Goal: Task Accomplishment & Management: Manage account settings

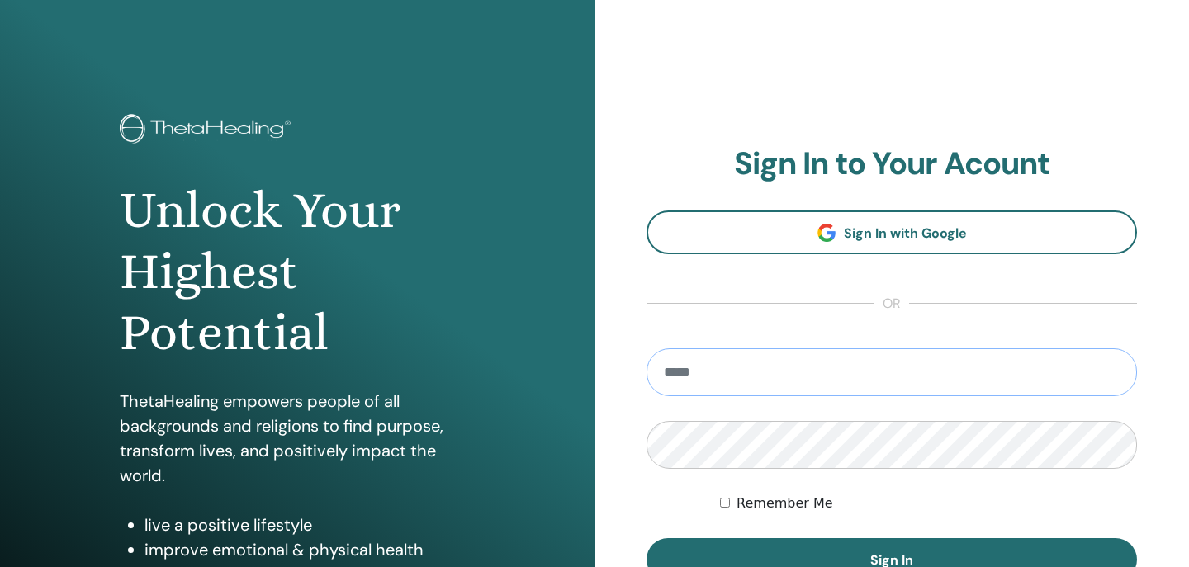
type input "**********"
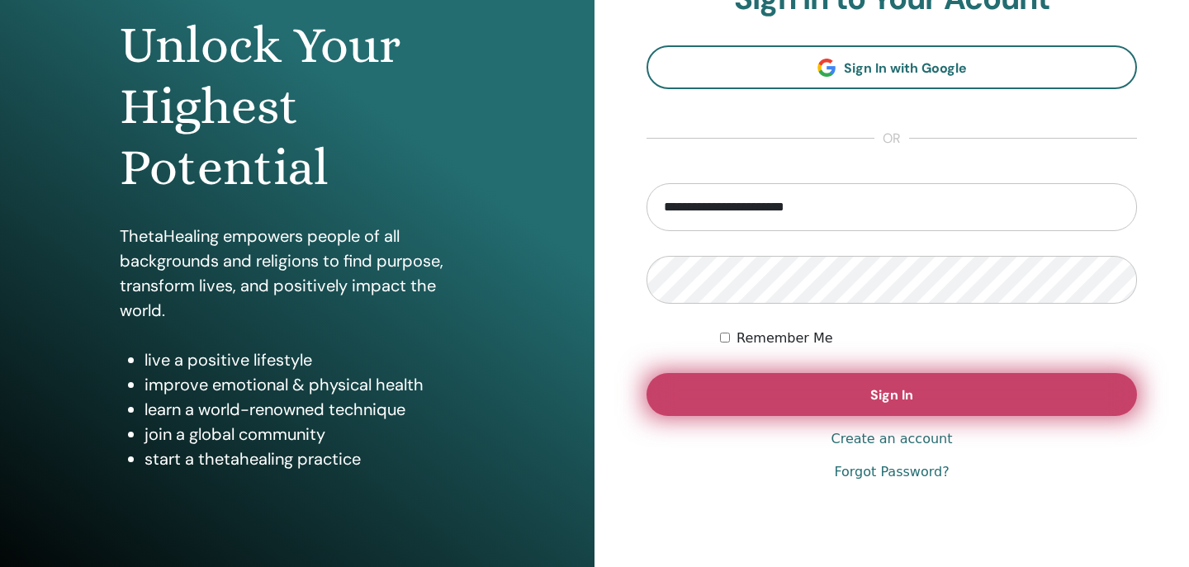
click at [890, 403] on span "Sign In" at bounding box center [891, 394] width 43 height 17
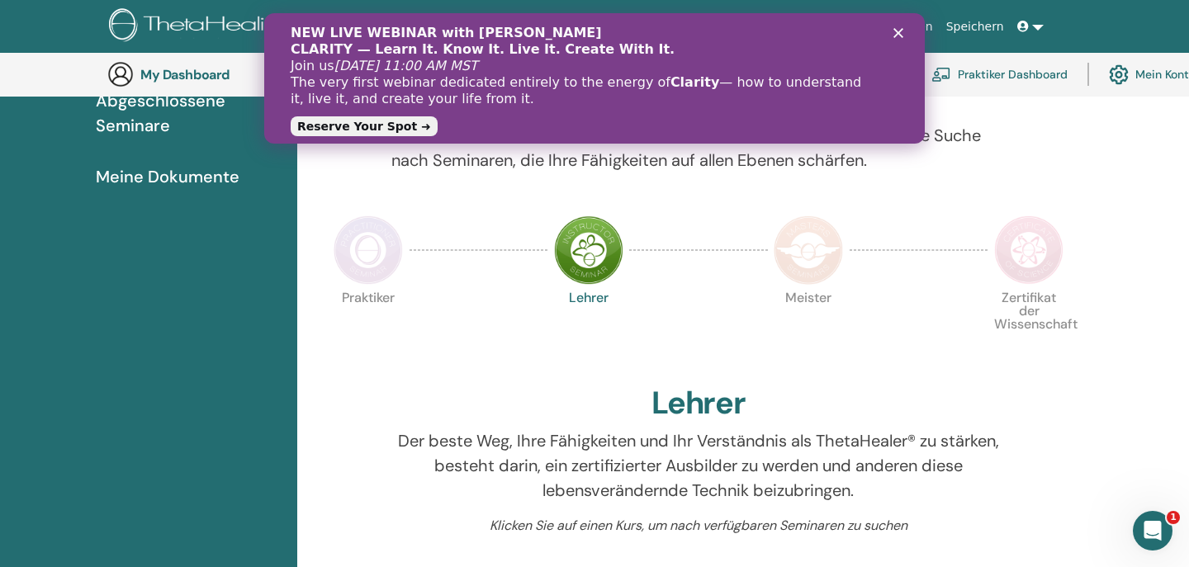
scroll to position [253, 0]
click at [899, 37] on icon "Schließen" at bounding box center [898, 33] width 10 height 10
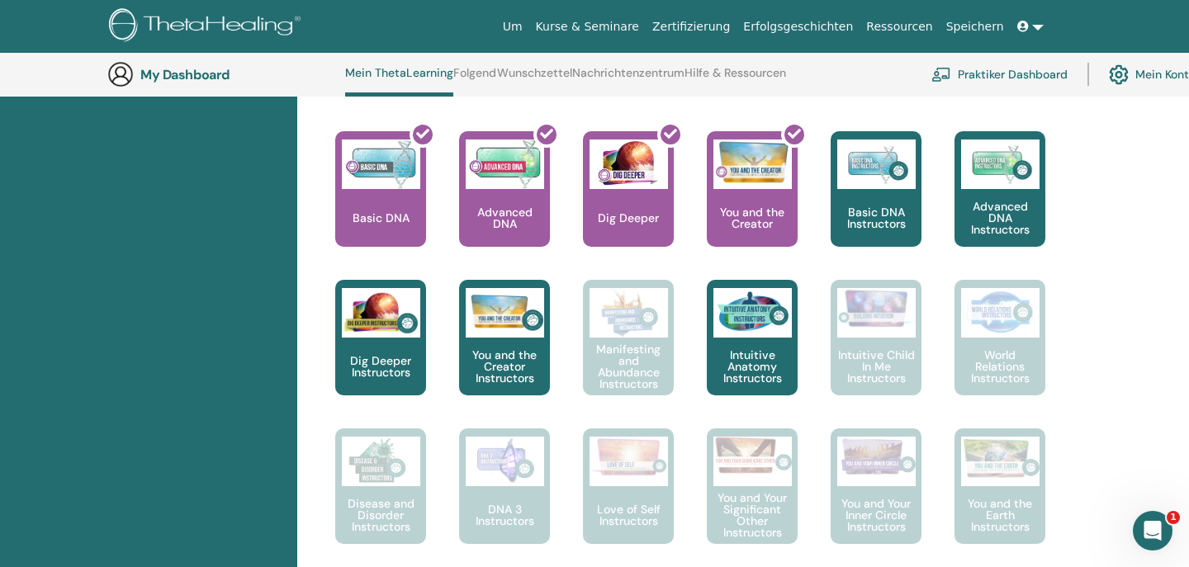
scroll to position [708, 0]
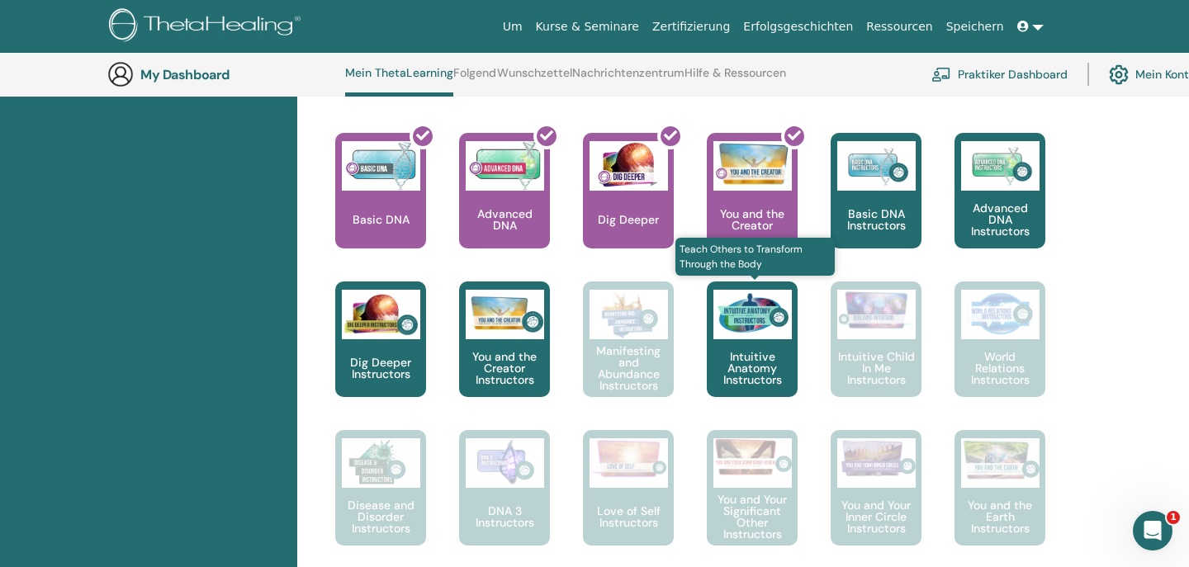
click at [775, 322] on img at bounding box center [752, 315] width 78 height 50
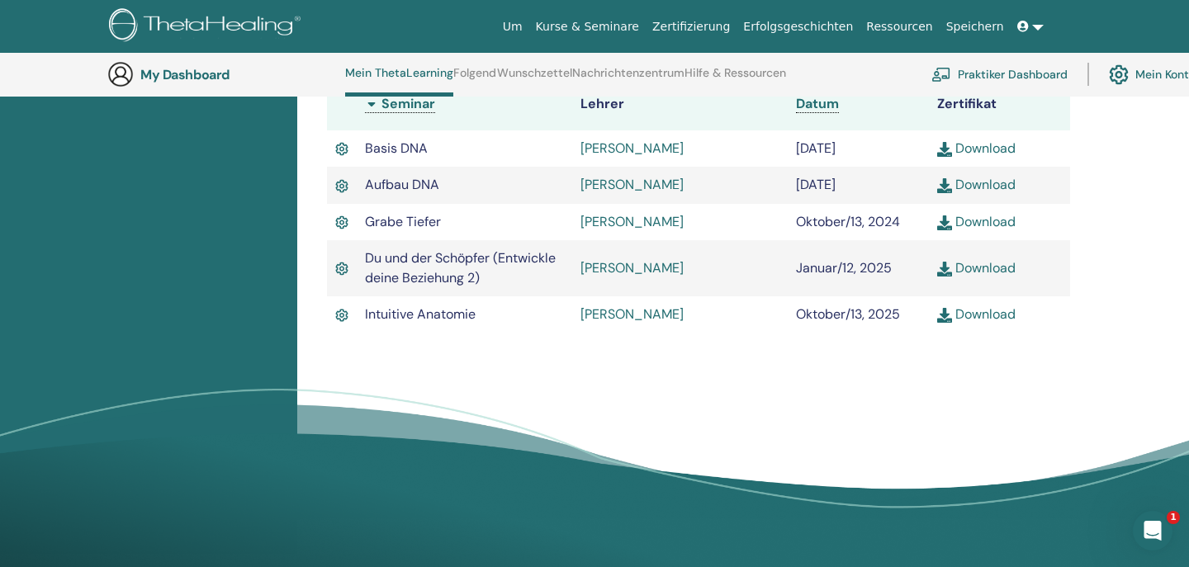
scroll to position [538, 0]
click at [1001, 312] on link "Download" at bounding box center [976, 313] width 78 height 17
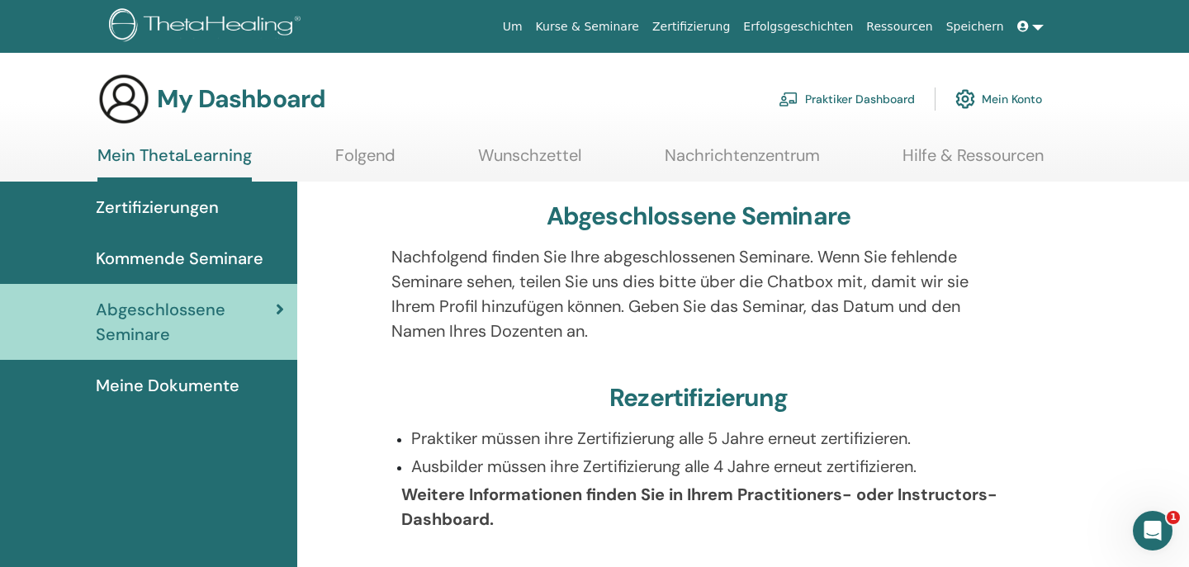
scroll to position [0, 0]
click at [990, 99] on link "Mein Konto" at bounding box center [998, 99] width 87 height 36
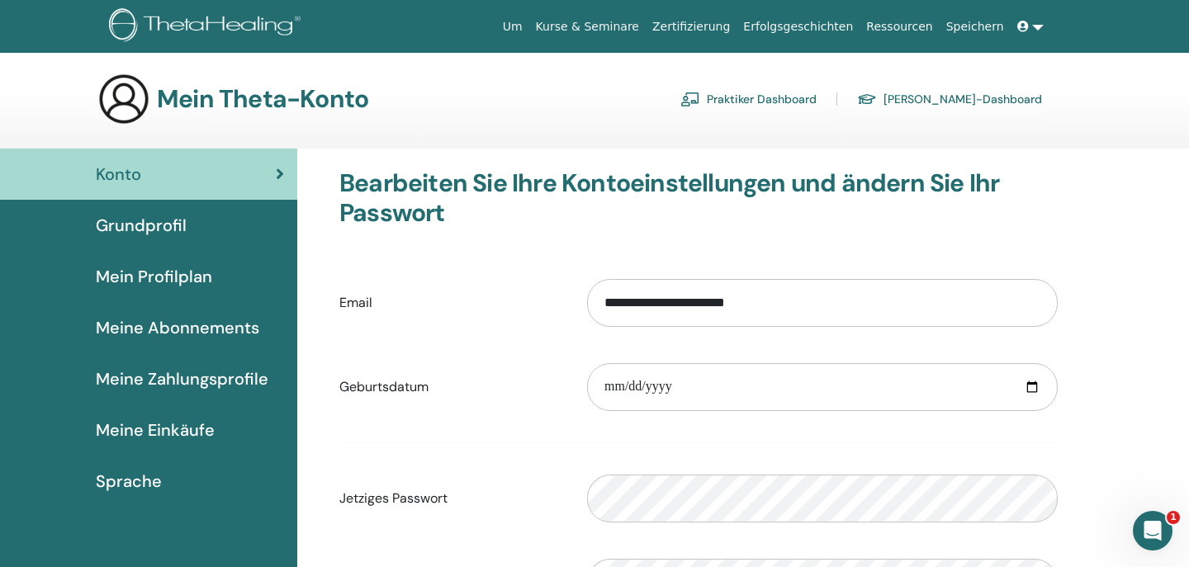
click at [172, 225] on span "Grundprofil" at bounding box center [141, 225] width 91 height 25
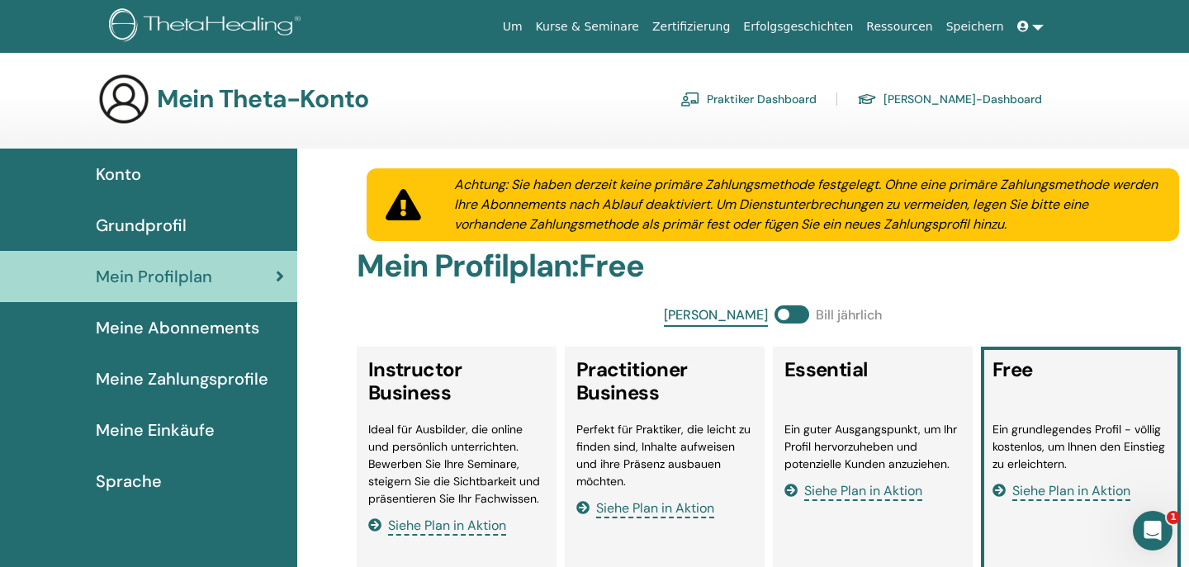
click at [816, 100] on link "Praktiker Dashboard" at bounding box center [748, 99] width 136 height 26
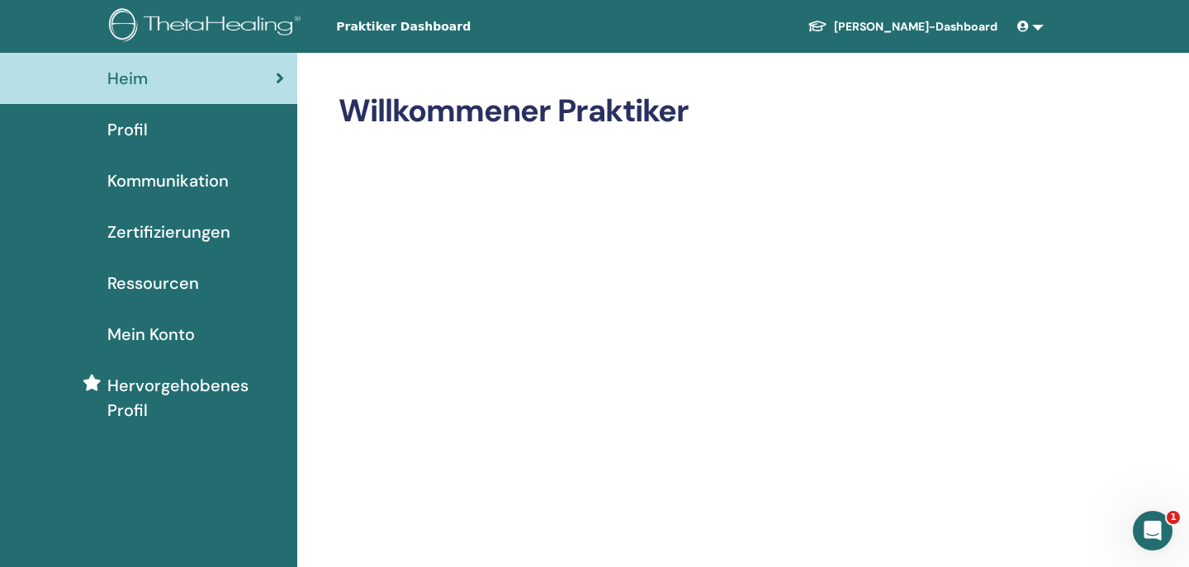
click at [1039, 31] on link at bounding box center [1030, 27] width 40 height 31
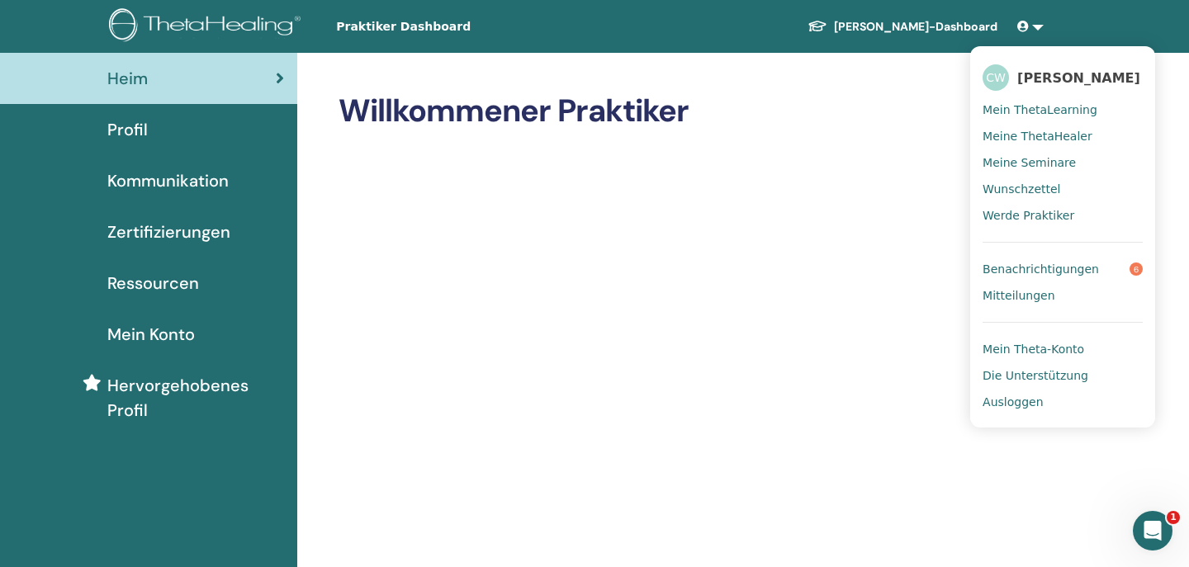
click at [1007, 409] on span "Ausloggen" at bounding box center [1012, 402] width 60 height 15
